Goal: Task Accomplishment & Management: Use online tool/utility

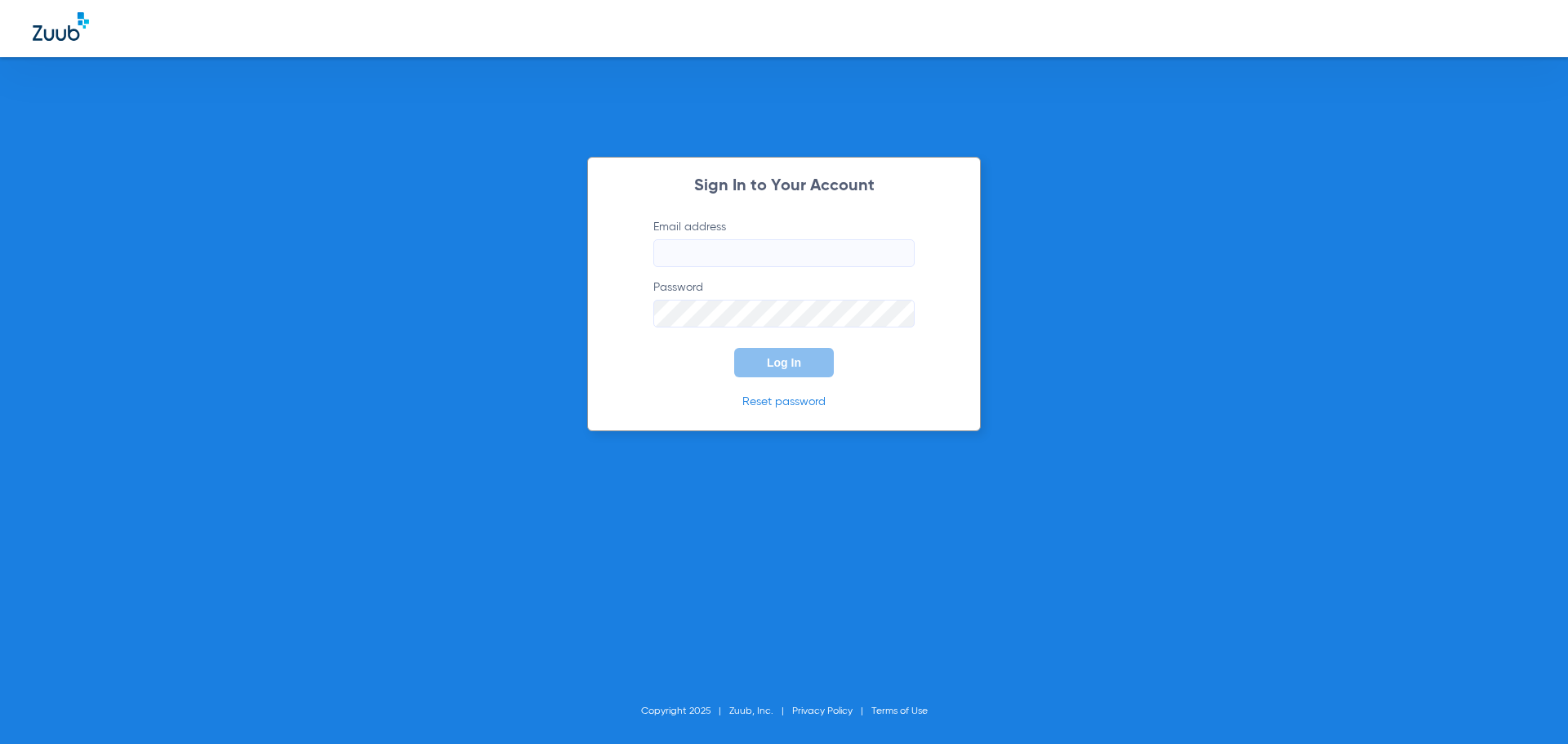
click at [813, 265] on input "Email address" at bounding box center [783, 253] width 261 height 28
type input "[PERSON_NAME][EMAIL_ADDRESS][DOMAIN_NAME]"
click at [734, 348] on button "Log In" at bounding box center [784, 363] width 100 height 29
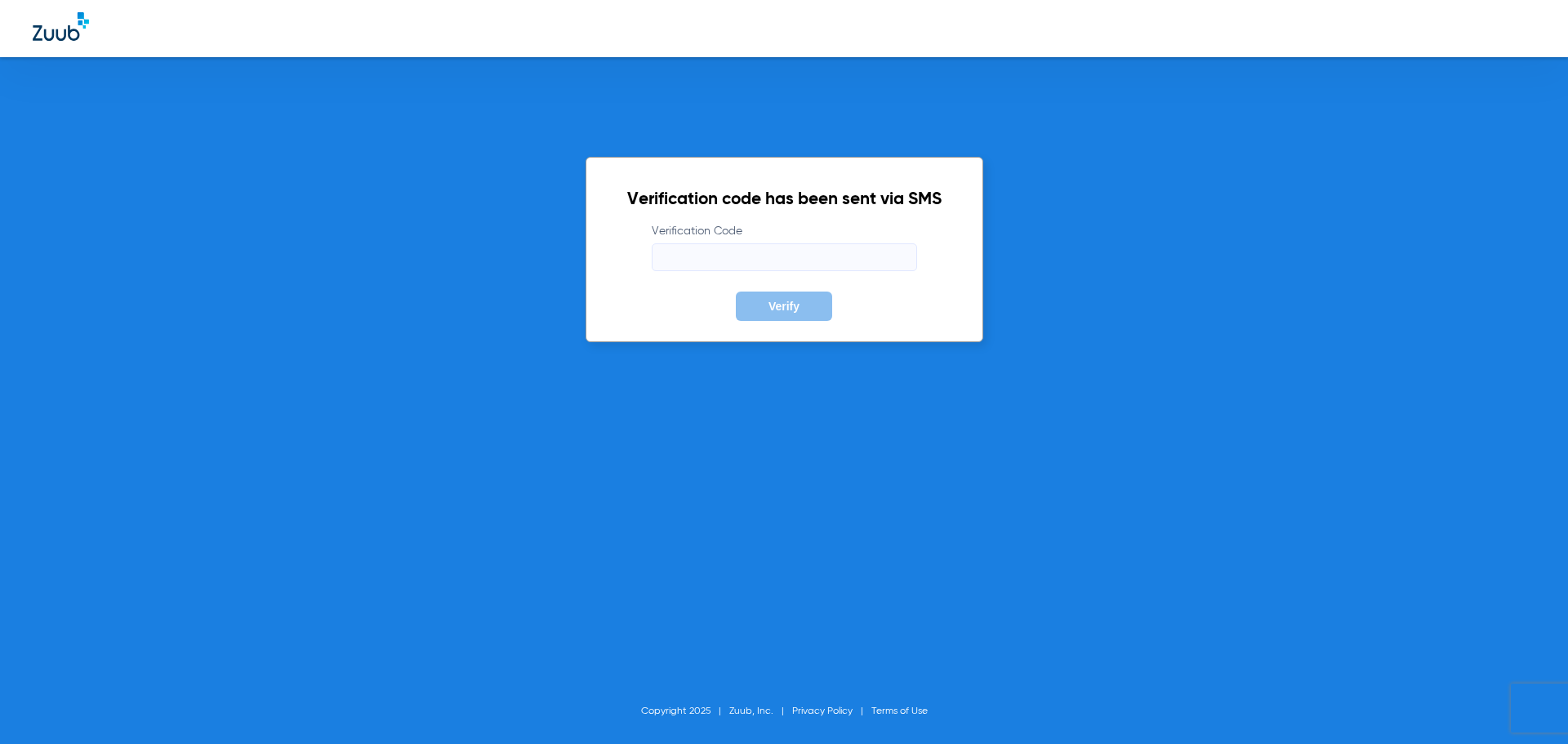
click at [837, 255] on input "Verification Code" at bounding box center [784, 257] width 265 height 28
paste input "994706"
type input "994706"
click at [777, 309] on span "Verify" at bounding box center [784, 306] width 31 height 13
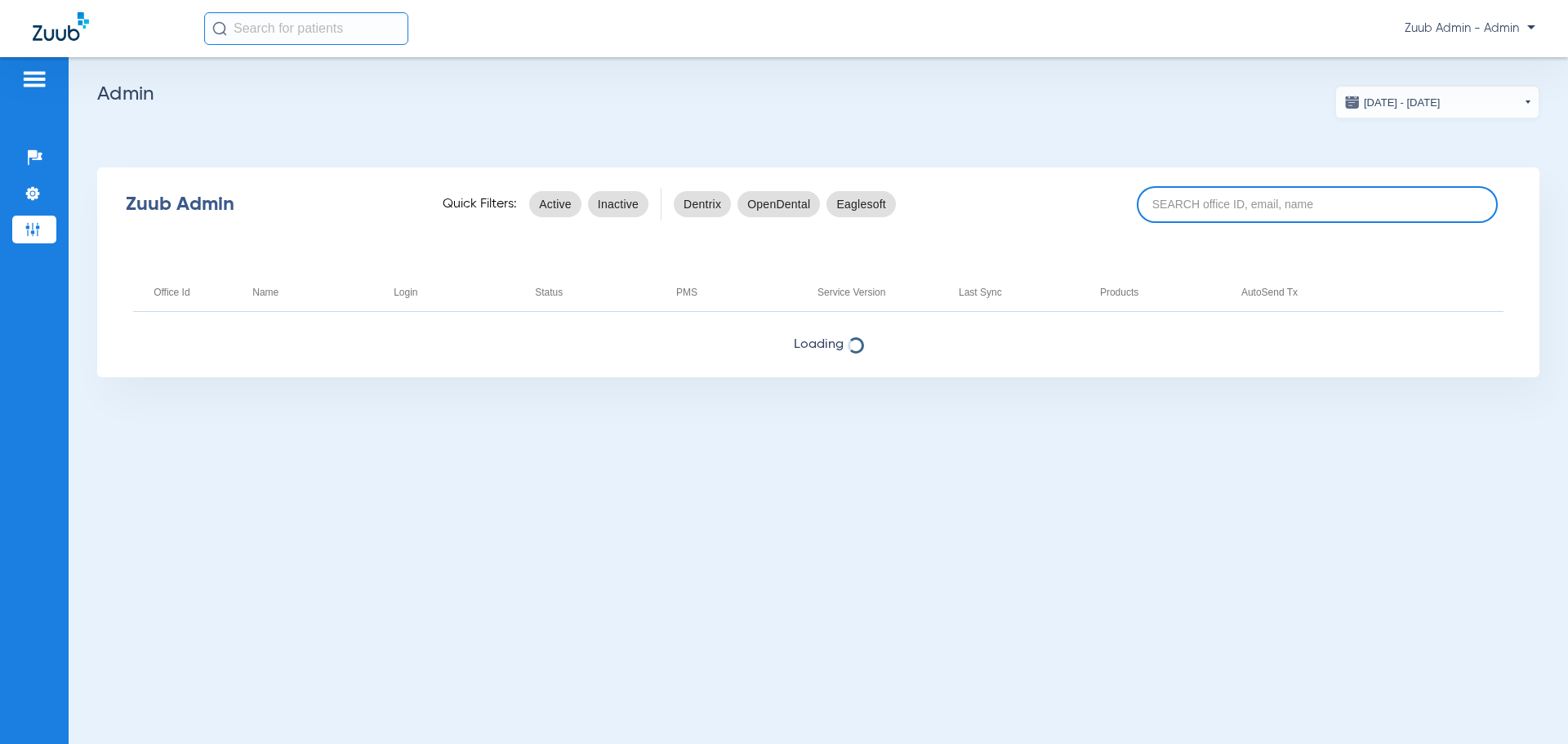
click at [1265, 209] on input at bounding box center [1317, 204] width 361 height 37
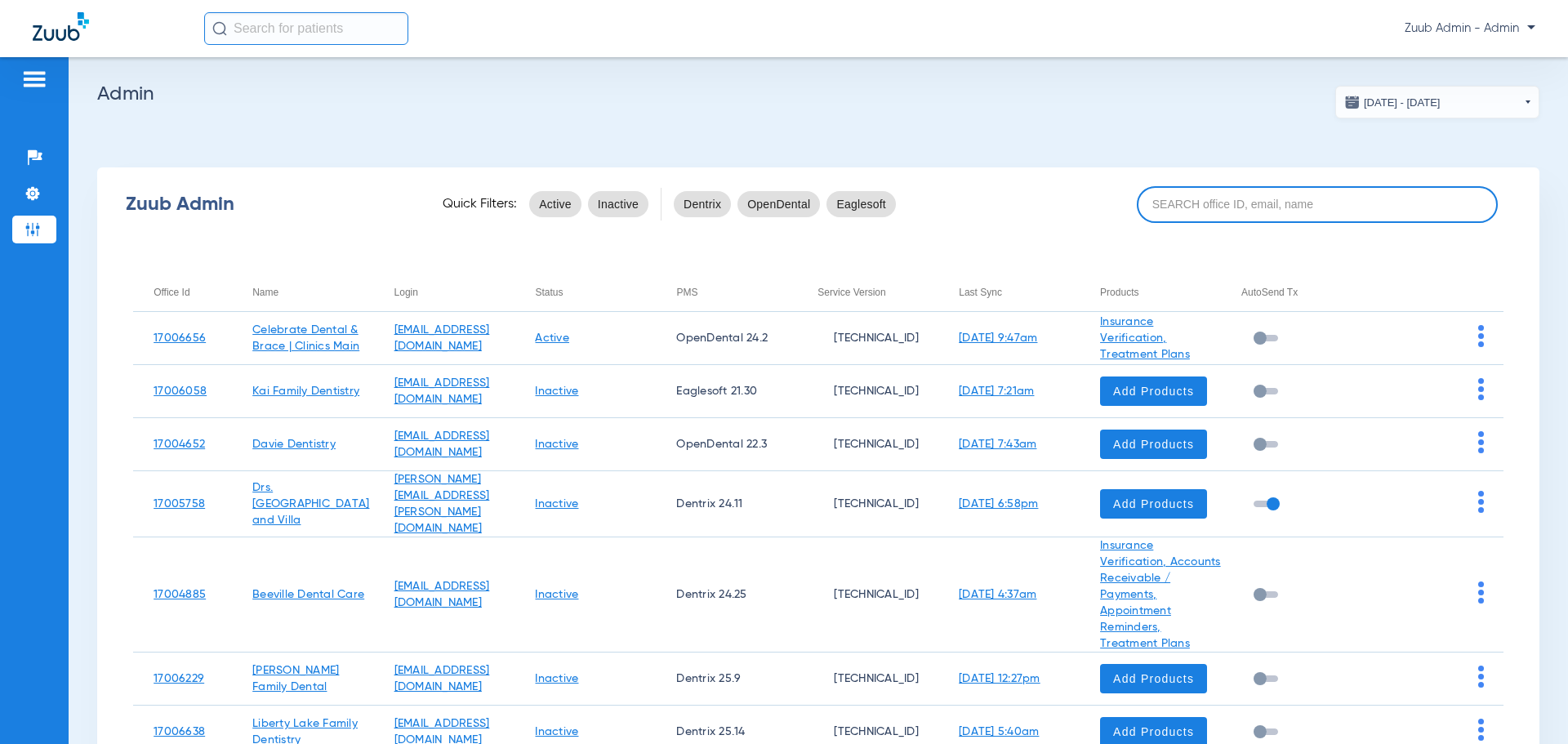
click at [1246, 209] on input at bounding box center [1317, 204] width 361 height 37
paste input "994706"
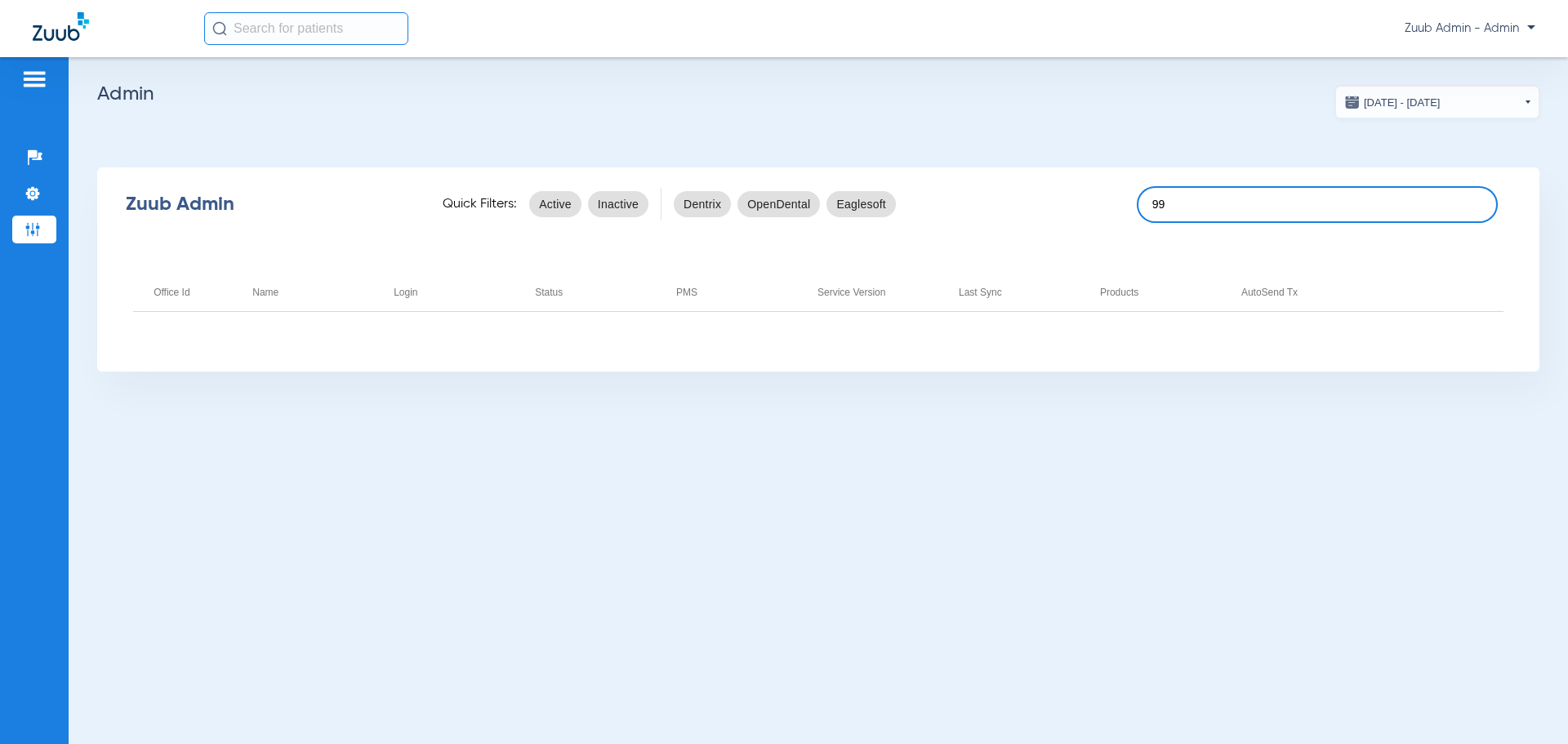
type input "9"
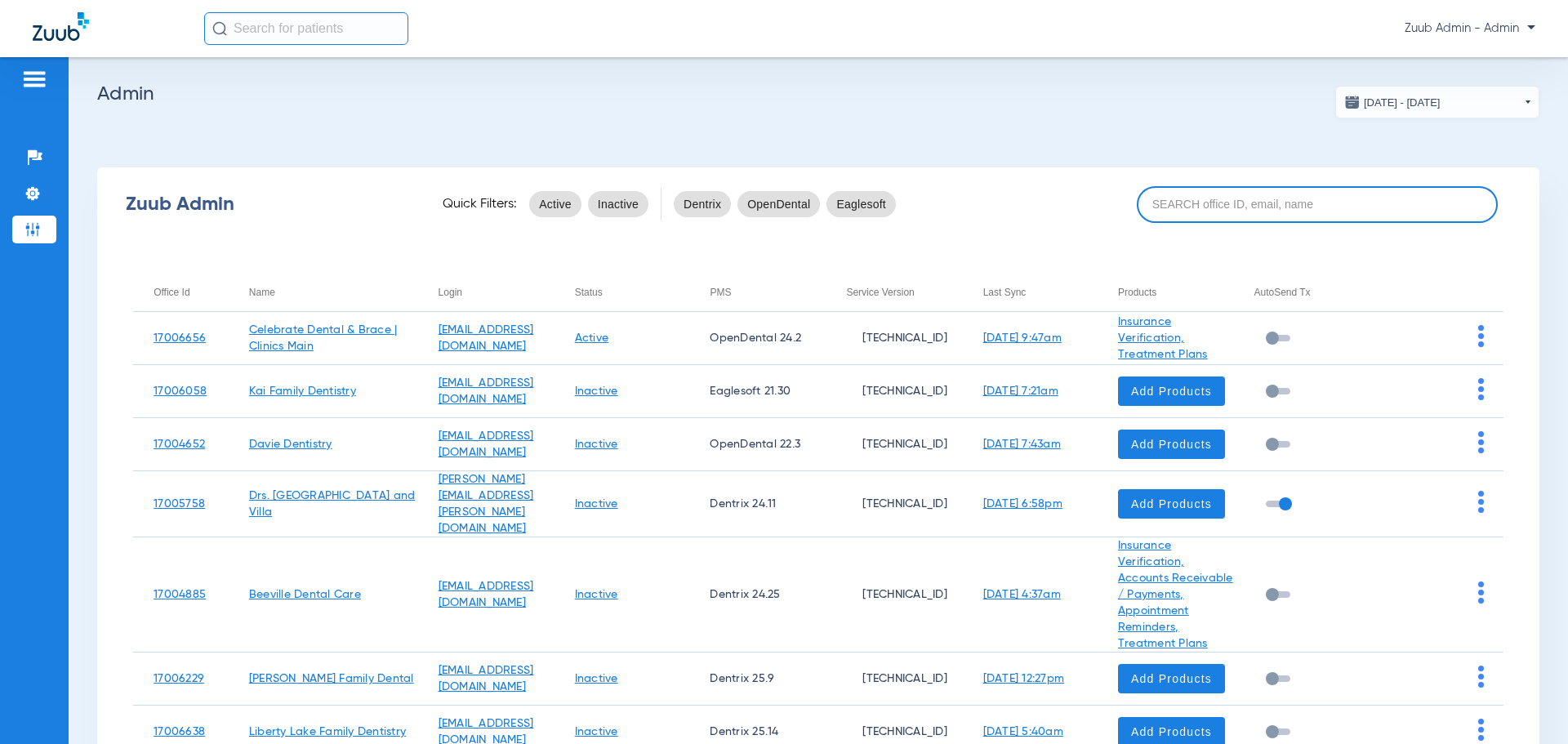
click at [1328, 201] on input at bounding box center [1317, 204] width 361 height 37
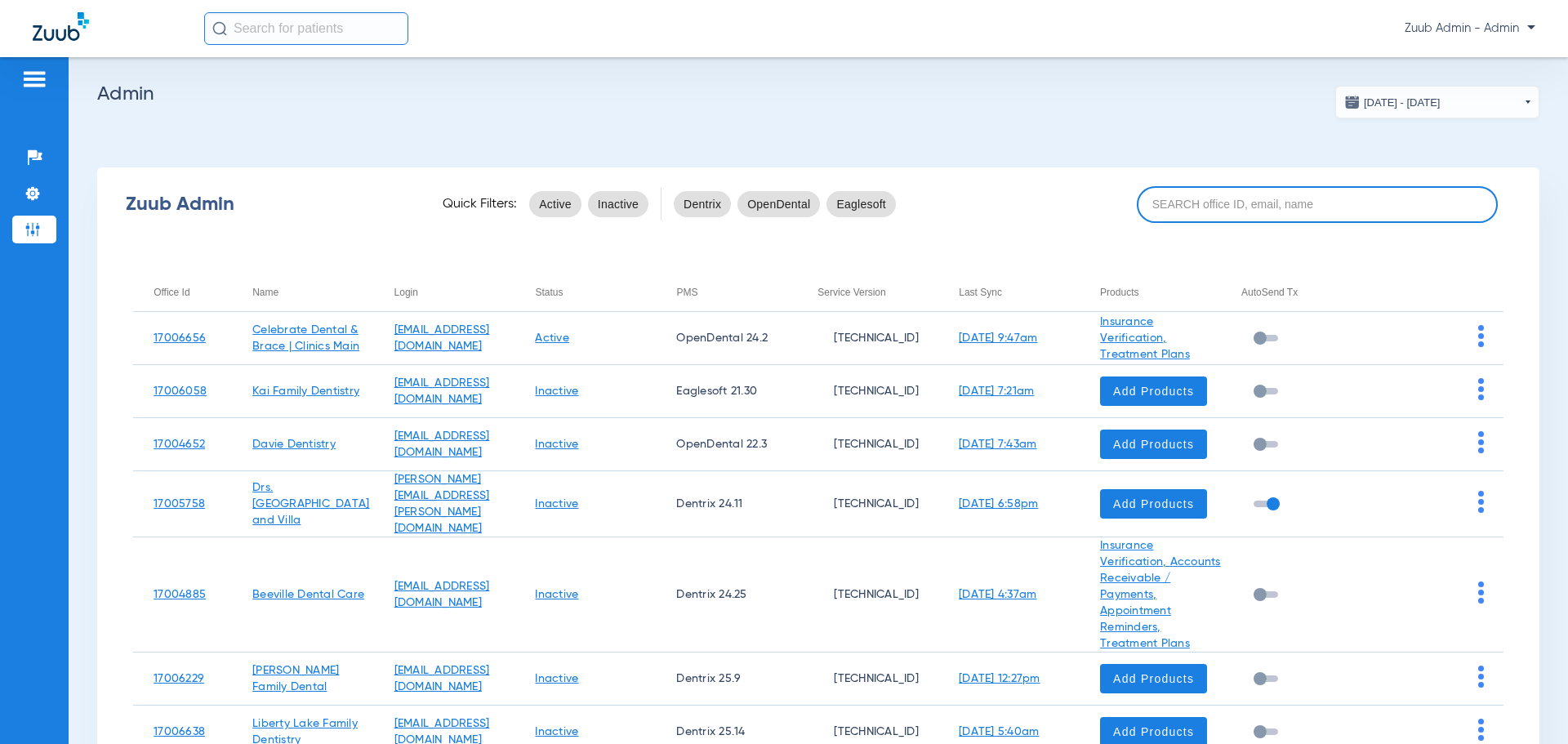
click at [1286, 201] on input at bounding box center [1317, 204] width 361 height 37
paste input "17006620"
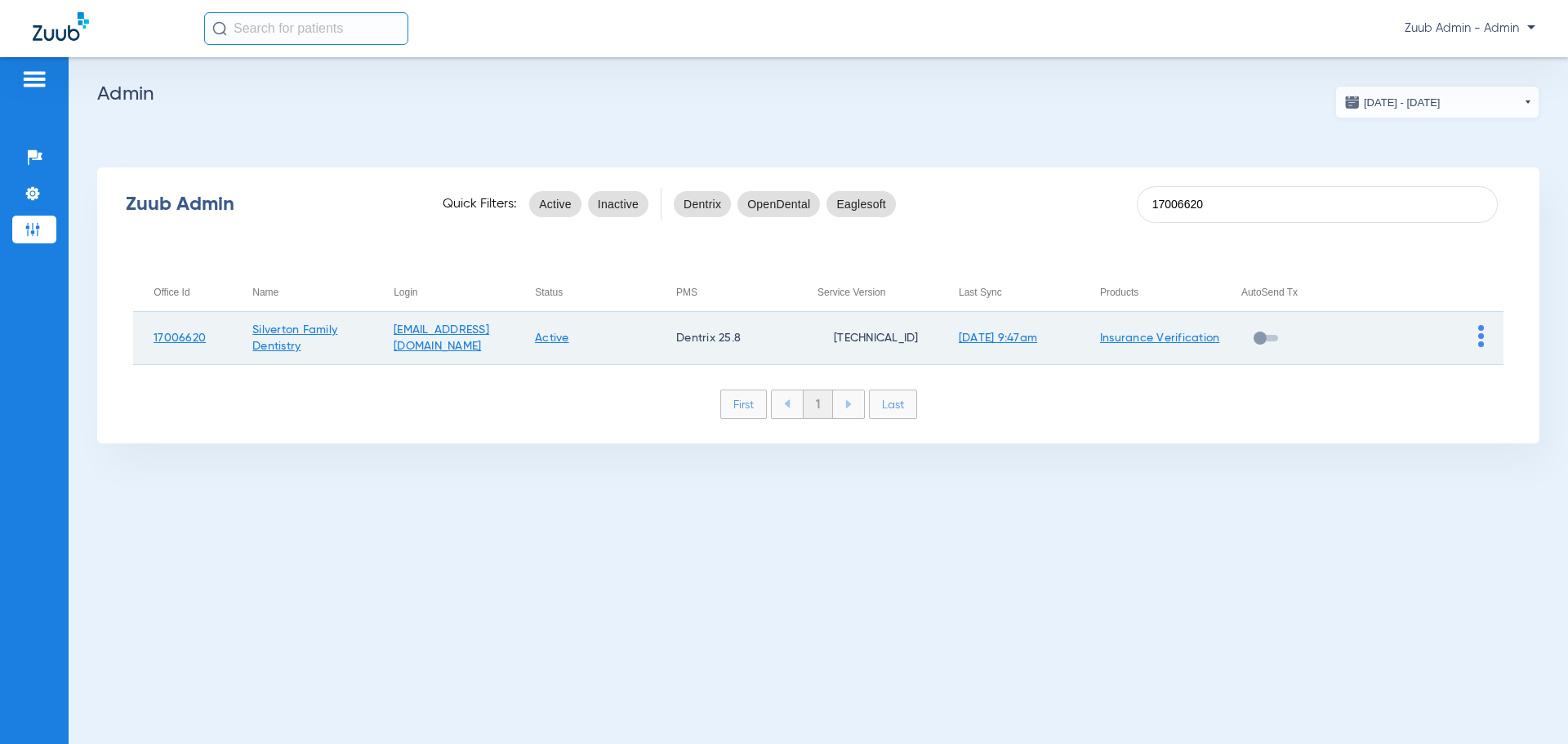
type input "17006620"
click at [1479, 338] on img at bounding box center [1480, 336] width 6 height 22
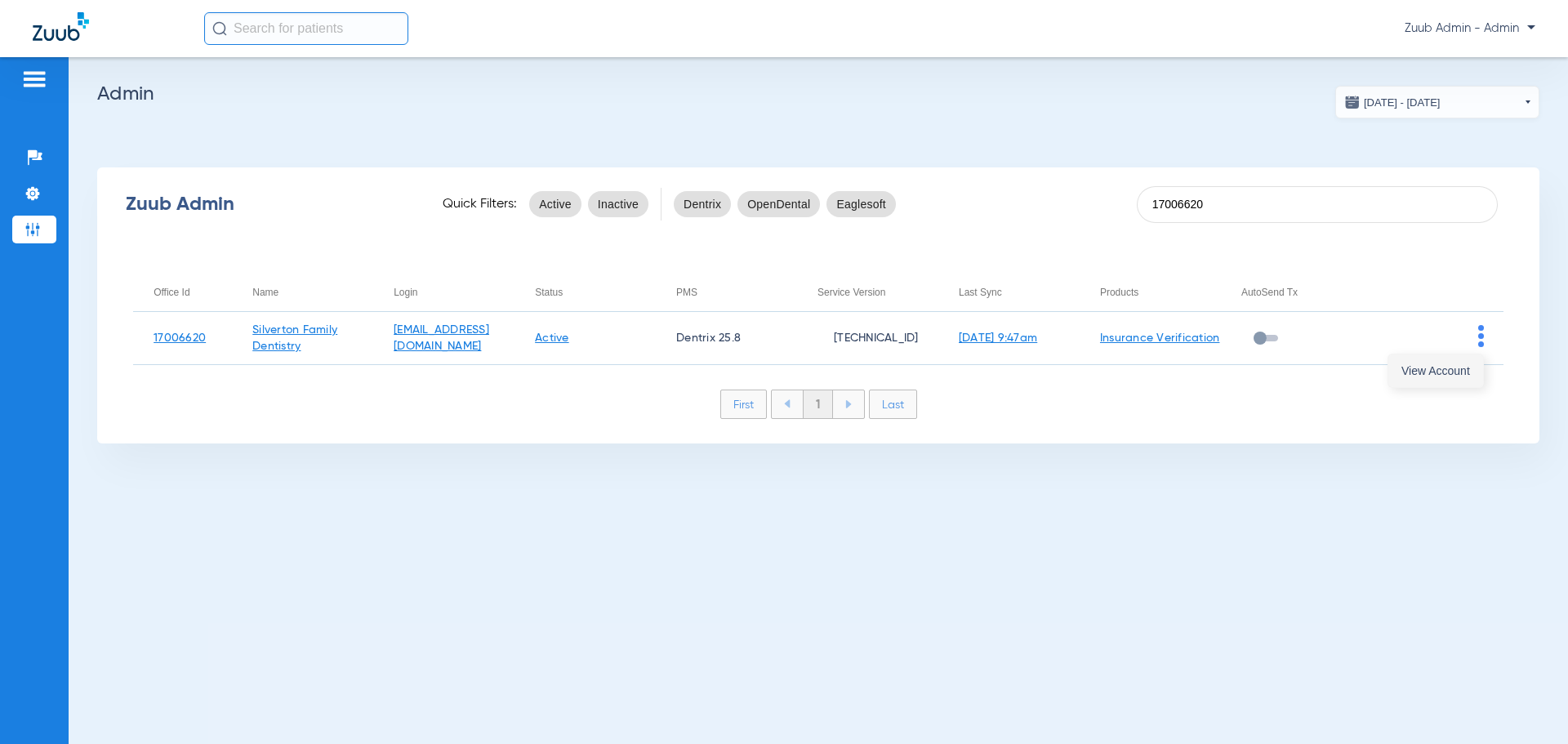
click at [1462, 370] on span "View Account" at bounding box center [1435, 371] width 69 height 11
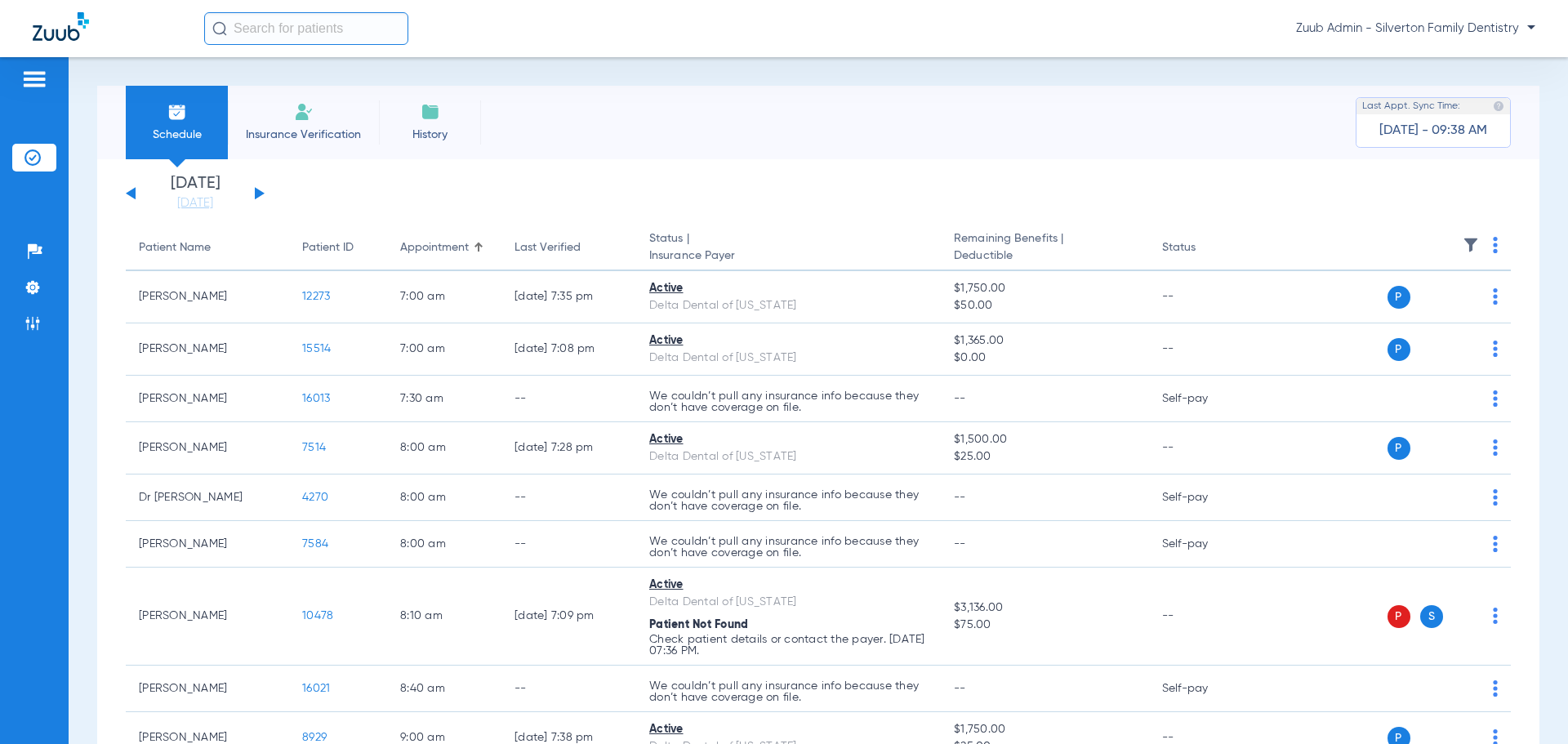
click at [353, 28] on input "text" at bounding box center [305, 29] width 204 height 33
paste input "8833"
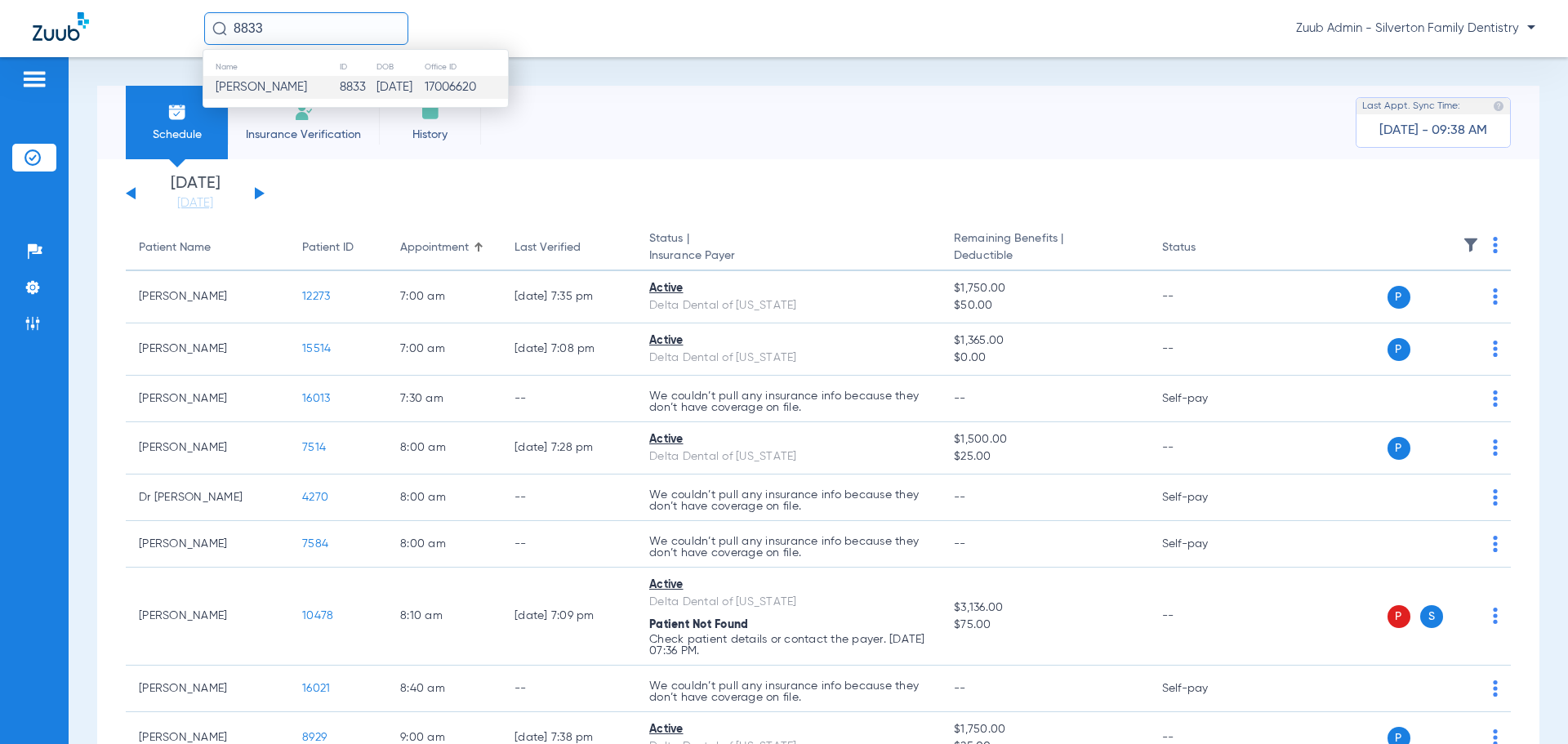
type input "8833"
click at [348, 92] on td "8833" at bounding box center [357, 88] width 36 height 23
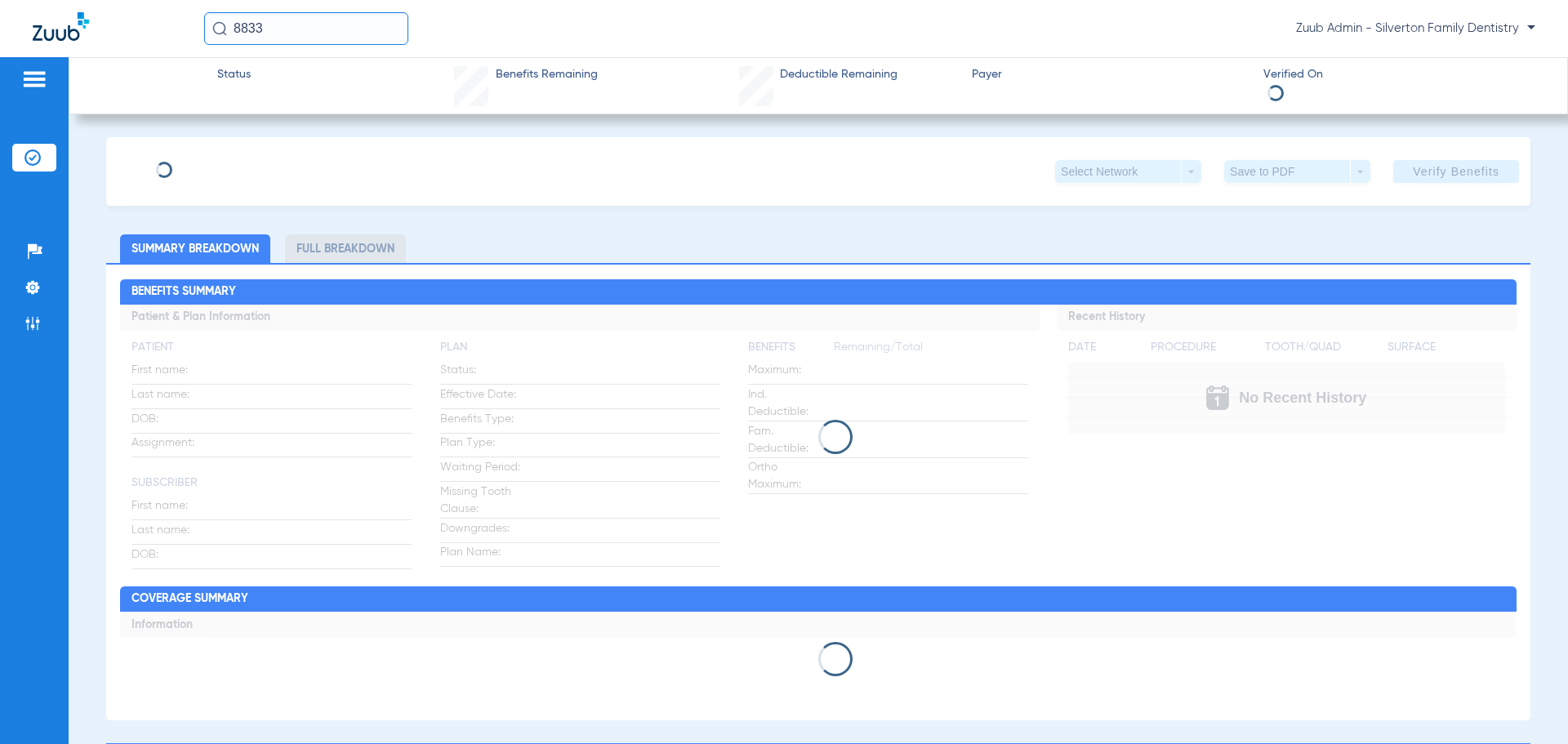
type input "[PERSON_NAME]"
type input "[DATE]"
type input "RYA814722"
type input "00071413"
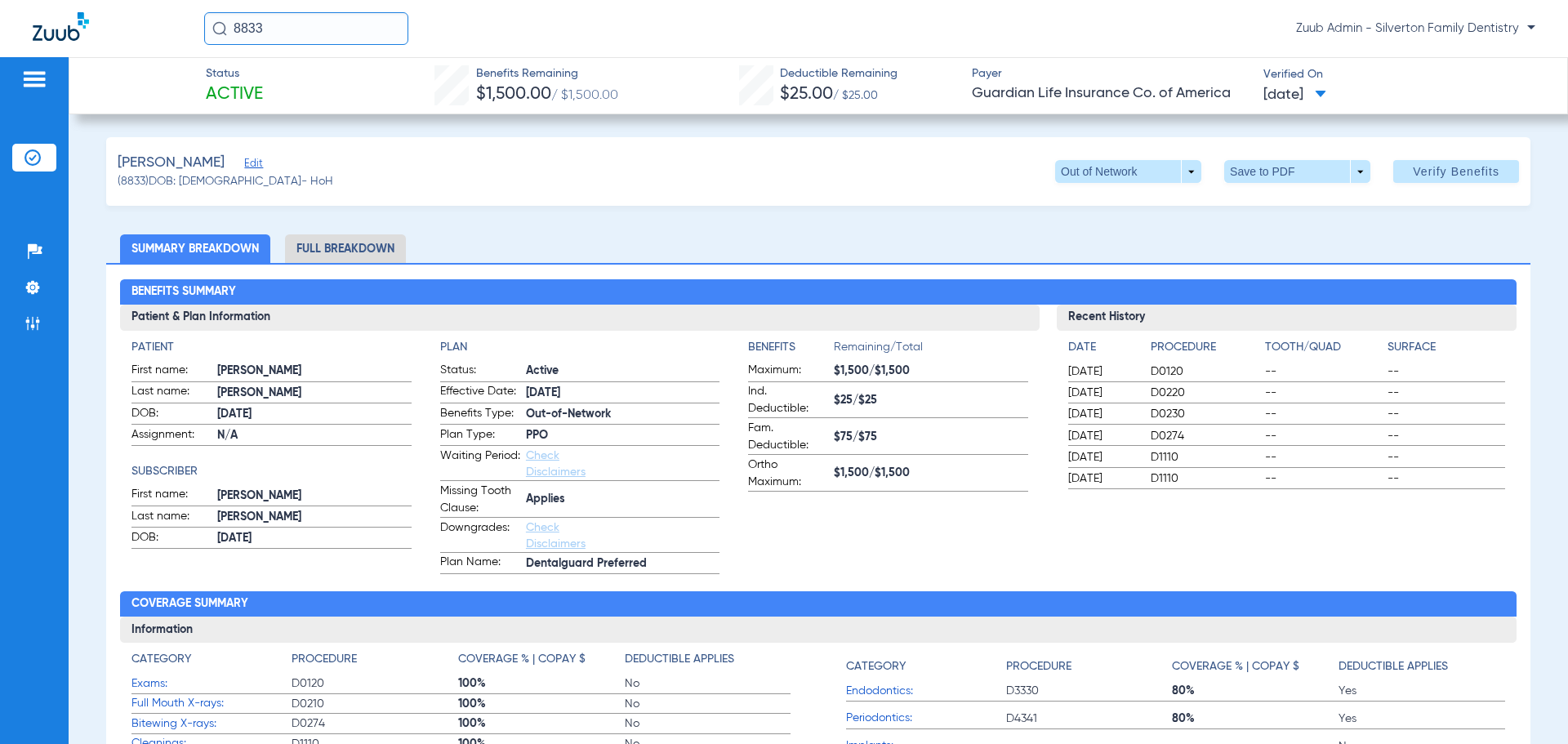
click at [259, 165] on span "Edit" at bounding box center [251, 165] width 15 height 16
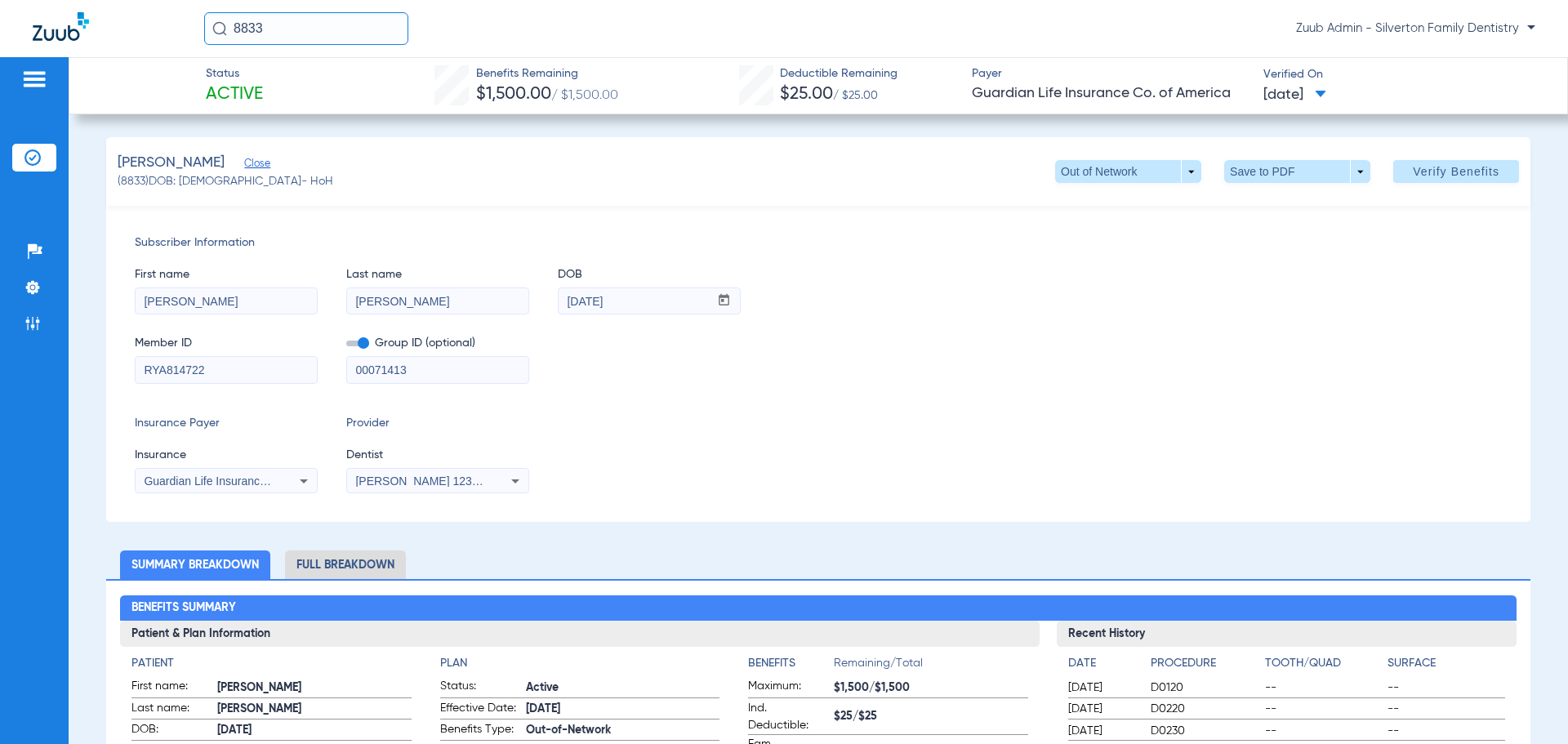
drag, startPoint x: 195, startPoint y: 297, endPoint x: 85, endPoint y: 299, distance: 110.0
drag, startPoint x: 408, startPoint y: 301, endPoint x: 246, endPoint y: 294, distance: 162.2
click at [246, 294] on div "First name [PERSON_NAME] name [PERSON_NAME] DOB mm / dd / yyyy [DATE]" at bounding box center [818, 282] width 1367 height 63
drag, startPoint x: 651, startPoint y: 294, endPoint x: 527, endPoint y: 295, distance: 124.0
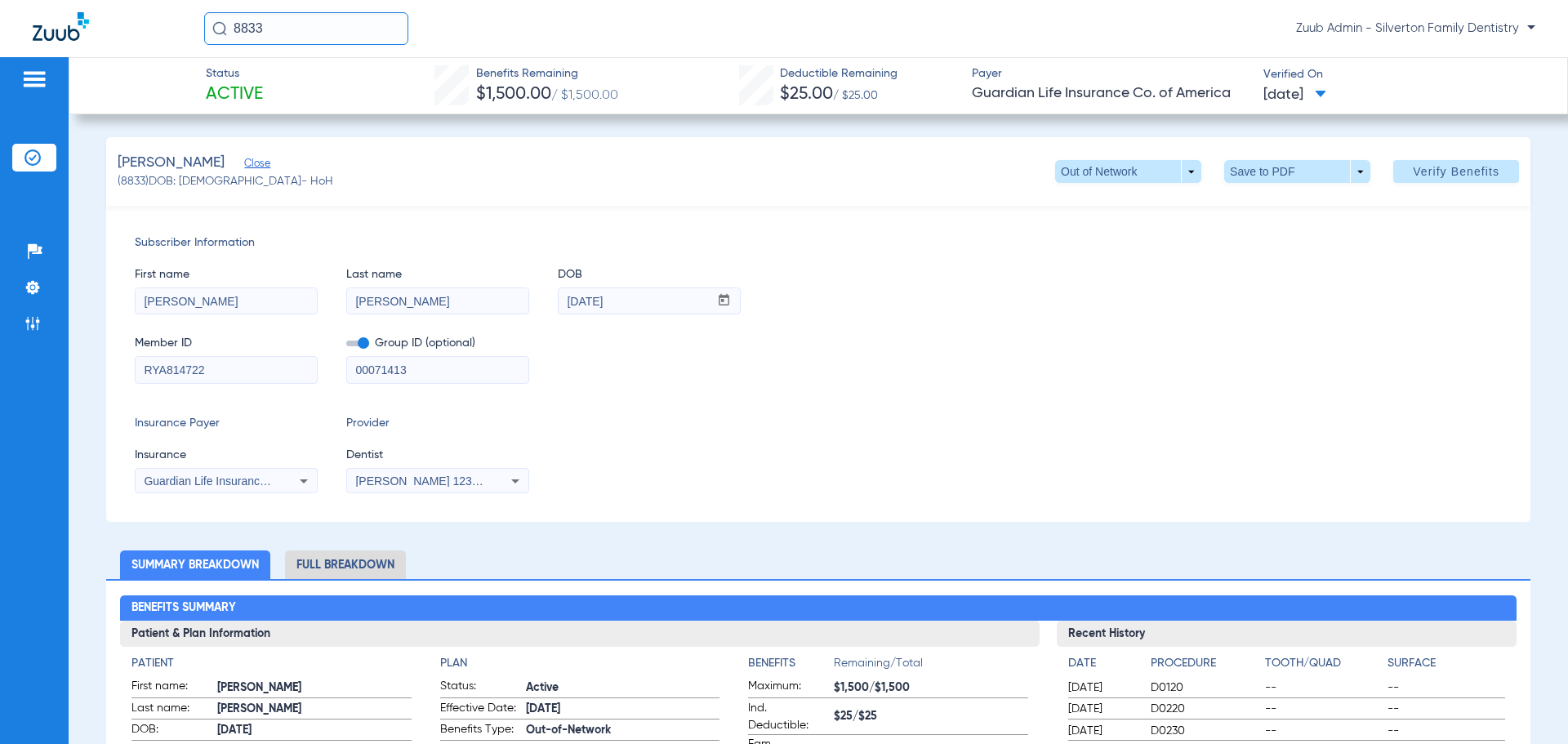
click at [527, 295] on div "First name [PERSON_NAME] name [PERSON_NAME] DOB mm / dd / yyyy [DATE]" at bounding box center [818, 282] width 1367 height 63
drag, startPoint x: 58, startPoint y: 375, endPoint x: 29, endPoint y: 375, distance: 29.0
click at [29, 375] on div "Patients Insurance Verification Setup Help Center Settings Admin Status Active …" at bounding box center [784, 429] width 1568 height 744
drag, startPoint x: 407, startPoint y: 375, endPoint x: 312, endPoint y: 372, distance: 95.0
click at [346, 373] on div "00071413" at bounding box center [438, 370] width 183 height 28
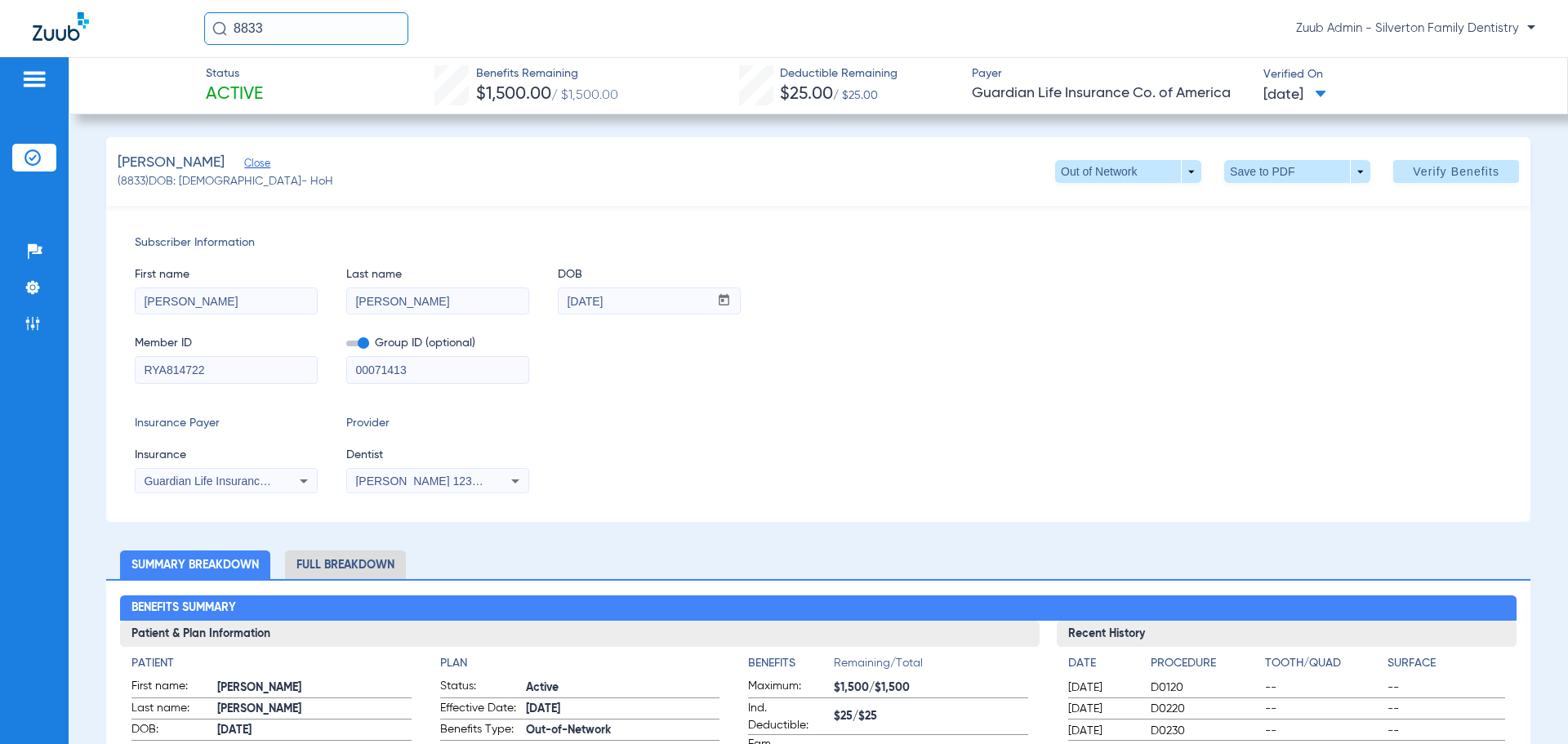
click at [551, 205] on div "Subscriber Information First name [PERSON_NAME] name [PERSON_NAME] DOB mm / dd …" at bounding box center [818, 363] width 1424 height 316
